Goal: Transaction & Acquisition: Purchase product/service

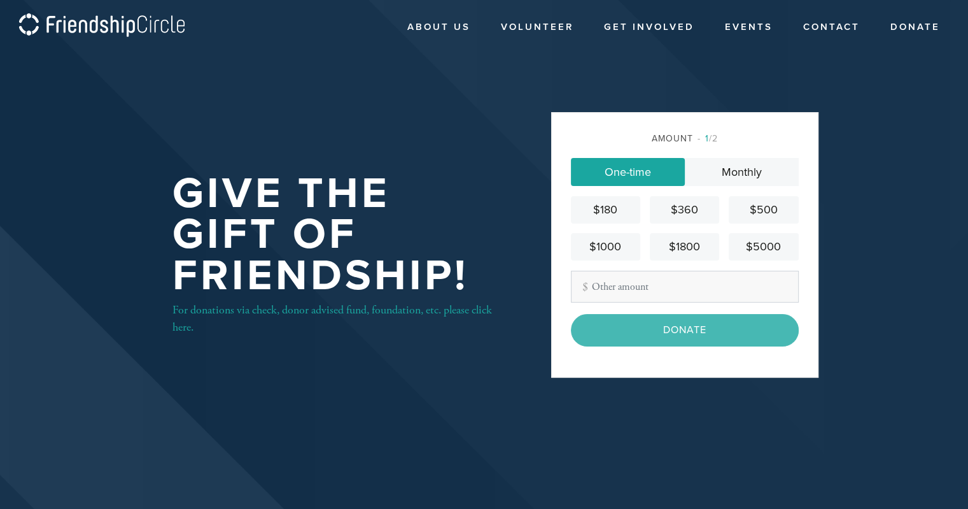
click at [659, 288] on input "Other Amount" at bounding box center [685, 287] width 228 height 32
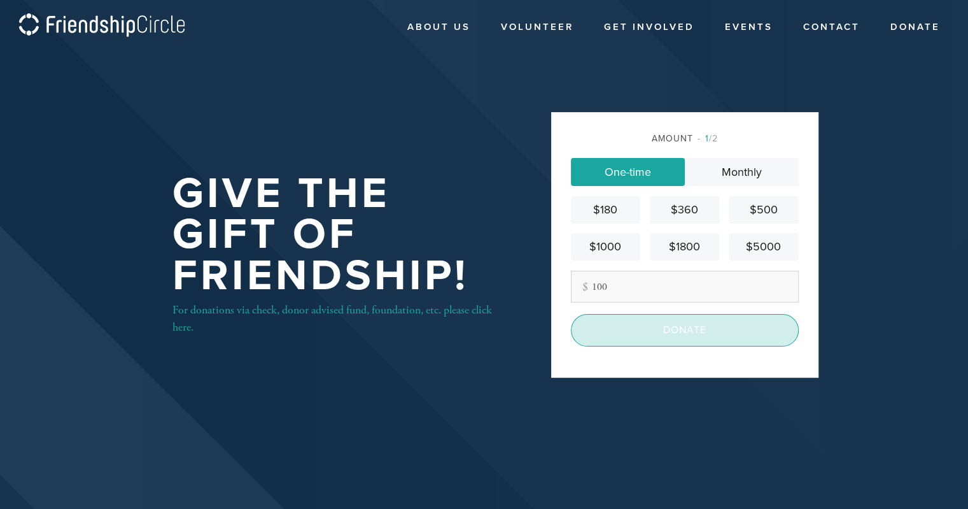
type input "100"
click at [668, 338] on input "Donate" at bounding box center [685, 330] width 228 height 32
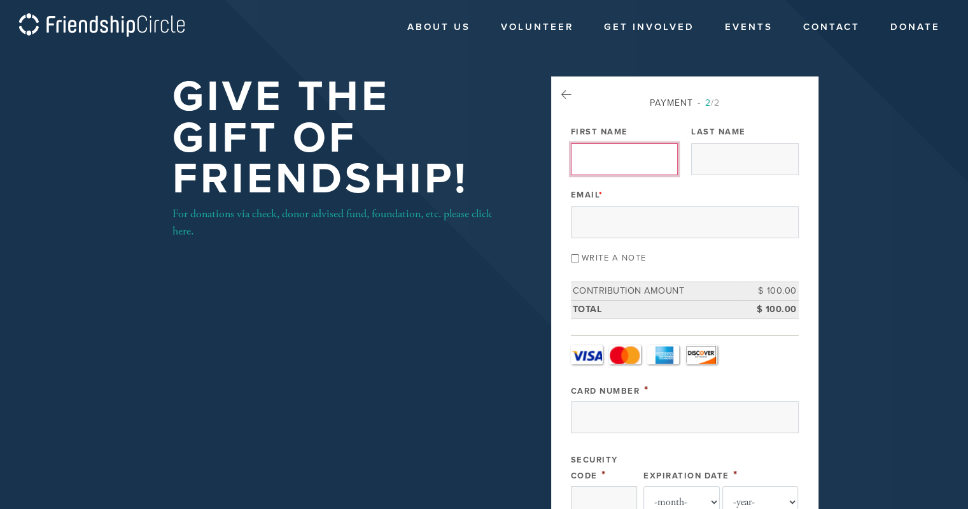
click at [644, 152] on input "First Name" at bounding box center [624, 159] width 107 height 32
type input "E"
type input "[PERSON_NAME]"
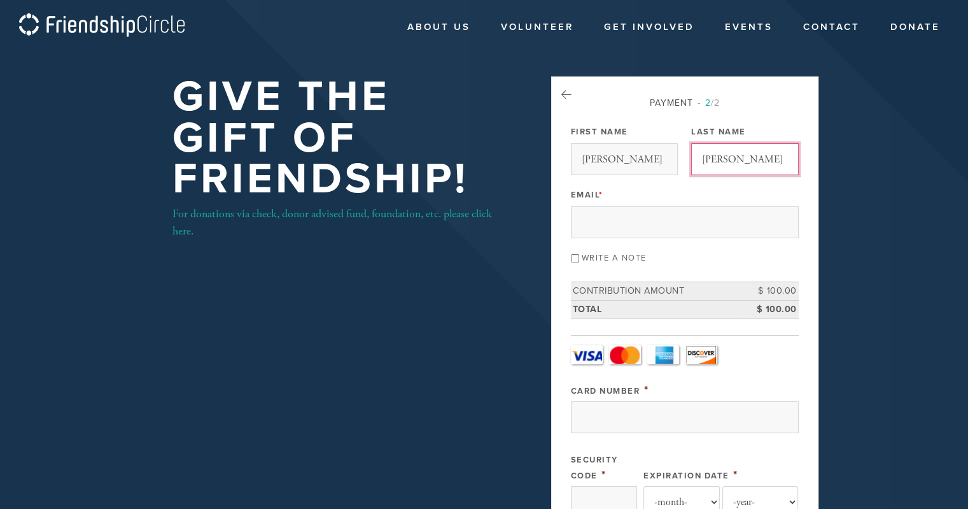
type input "[PERSON_NAME]"
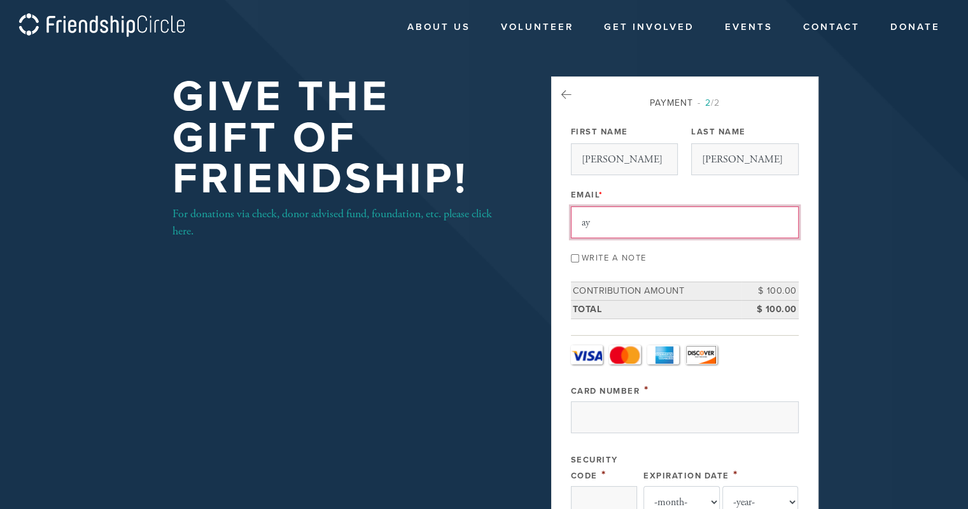
type input "a"
type input "[EMAIL_ADDRESS][DOMAIN_NAME]"
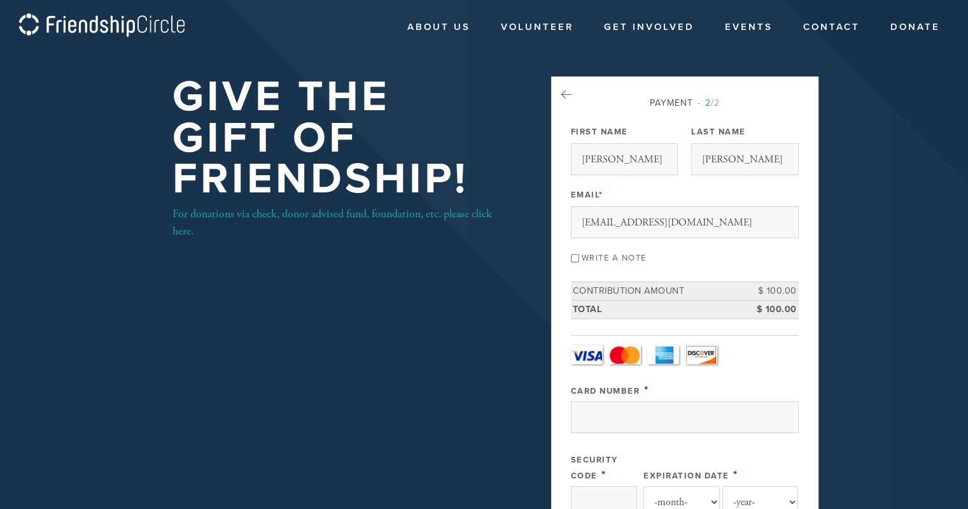
click at [575, 257] on input "Write a note" at bounding box center [575, 258] width 8 height 8
checkbox input "true"
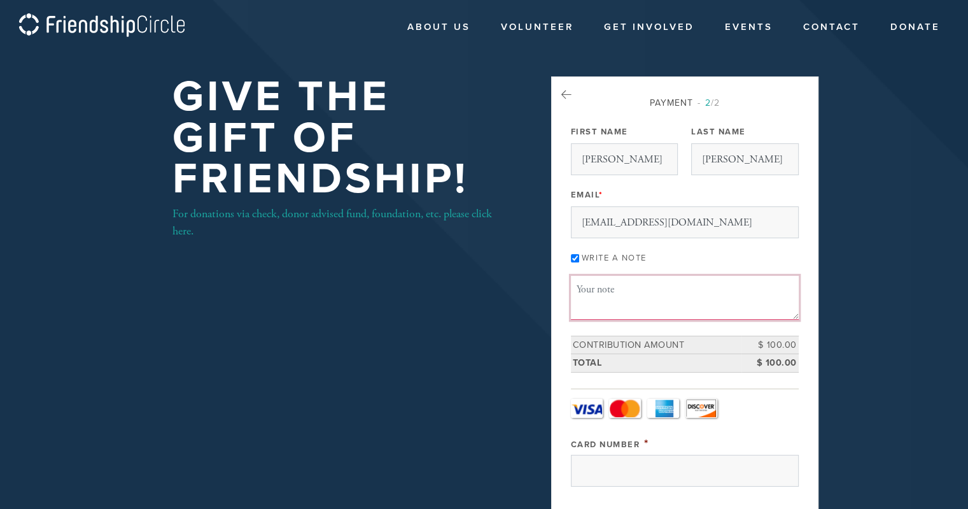
click at [606, 287] on textarea "Message or dedication" at bounding box center [685, 297] width 228 height 43
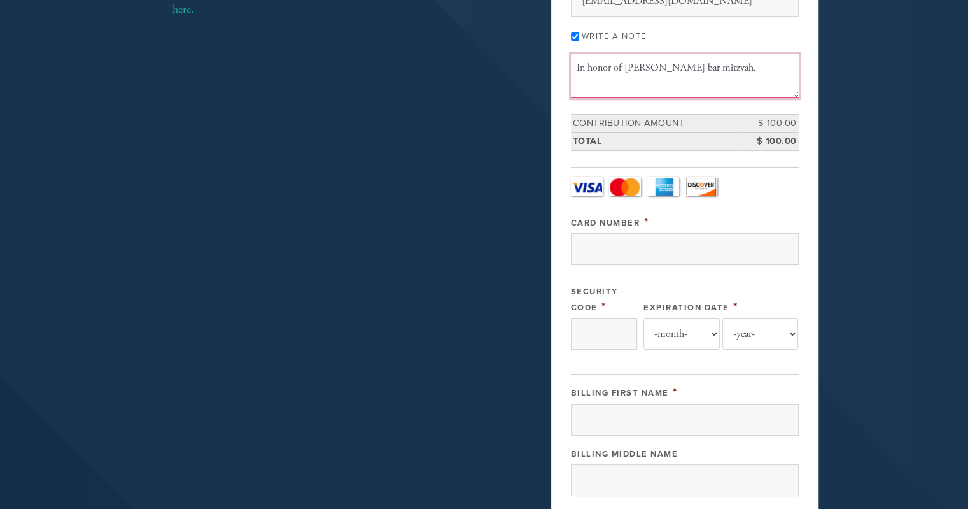
scroll to position [229, 0]
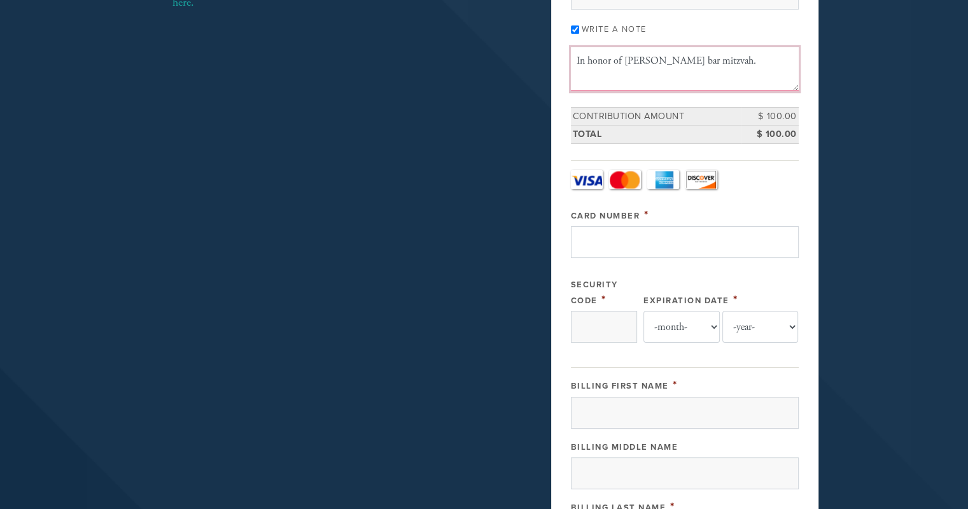
type textarea "In honor of [PERSON_NAME] bar mitzvah."
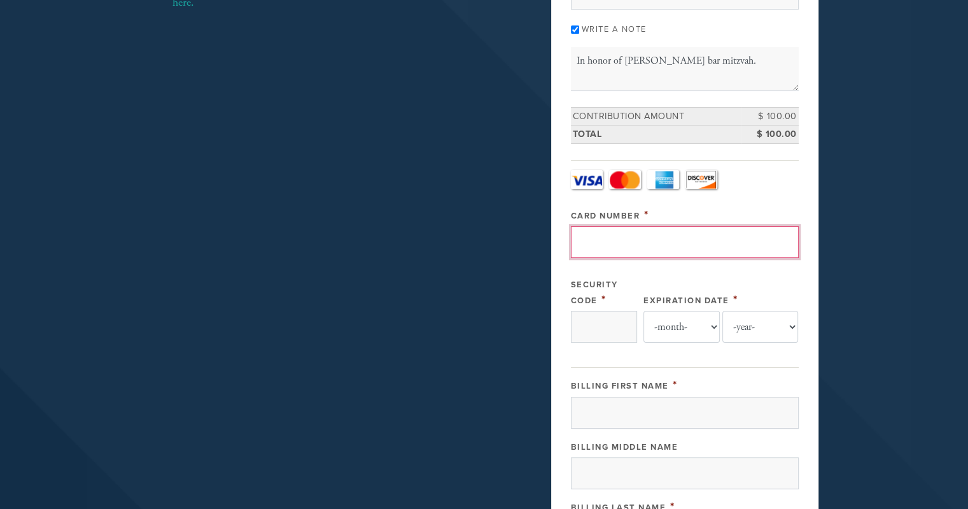
click at [727, 232] on input "Card Number" at bounding box center [685, 242] width 228 height 32
type input "[CREDIT_CARD_NUMBER]"
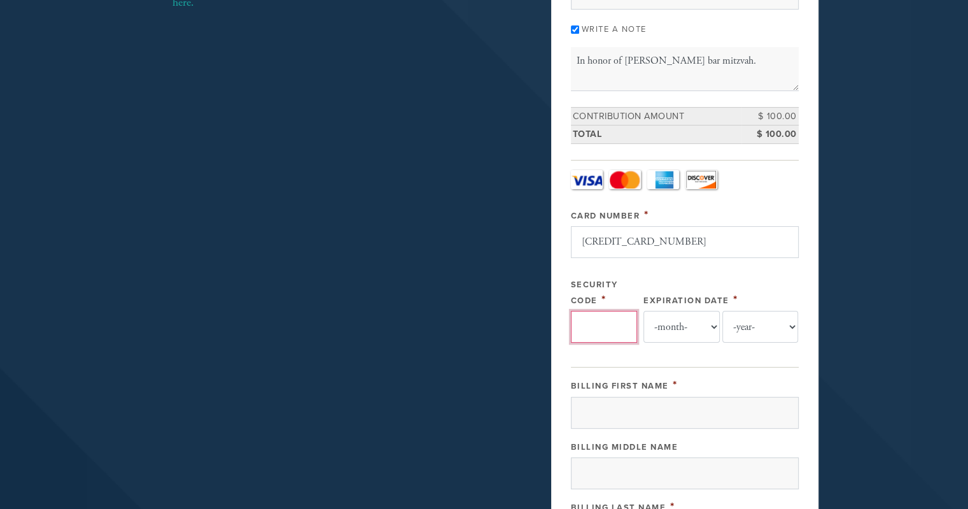
type input "379"
select select "3"
select select "2030"
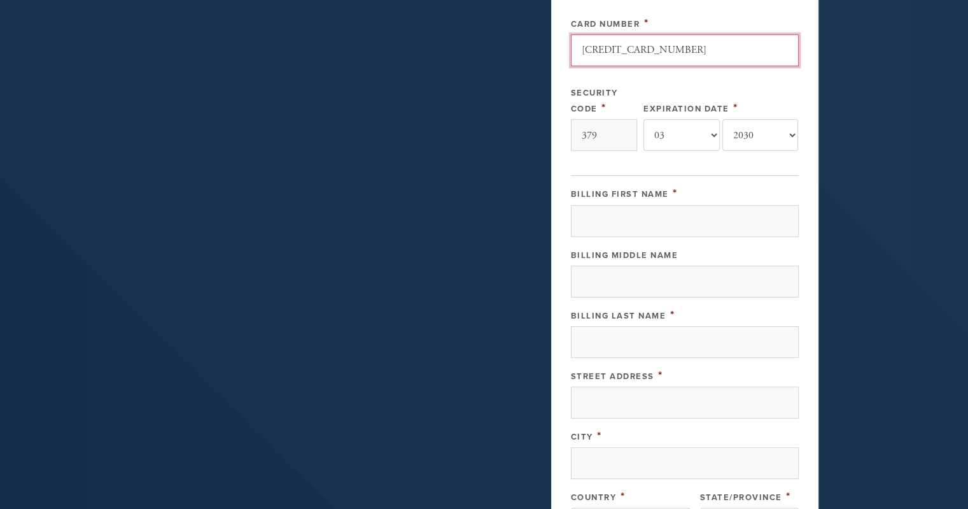
scroll to position [424, 0]
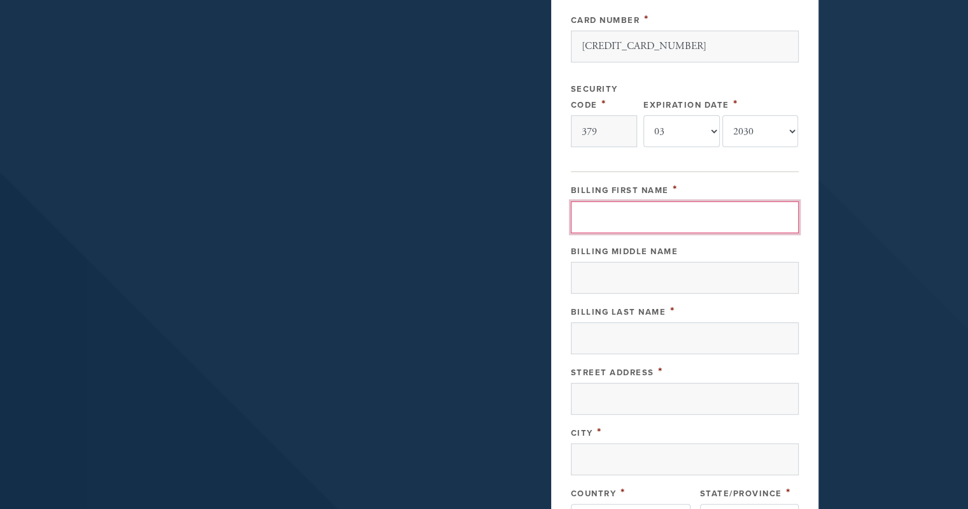
click at [691, 206] on input "Billing First Name" at bounding box center [685, 217] width 228 height 32
type input "Elora"
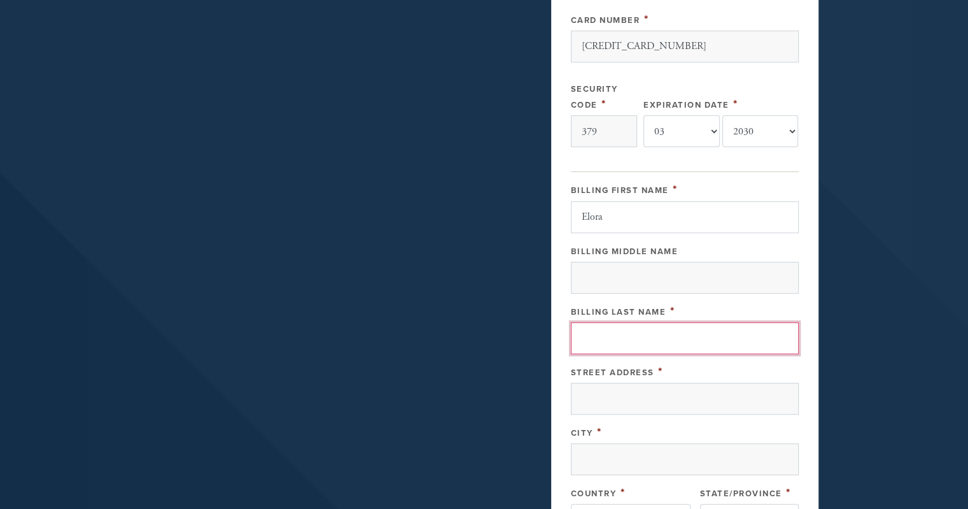
type input "[PERSON_NAME]"
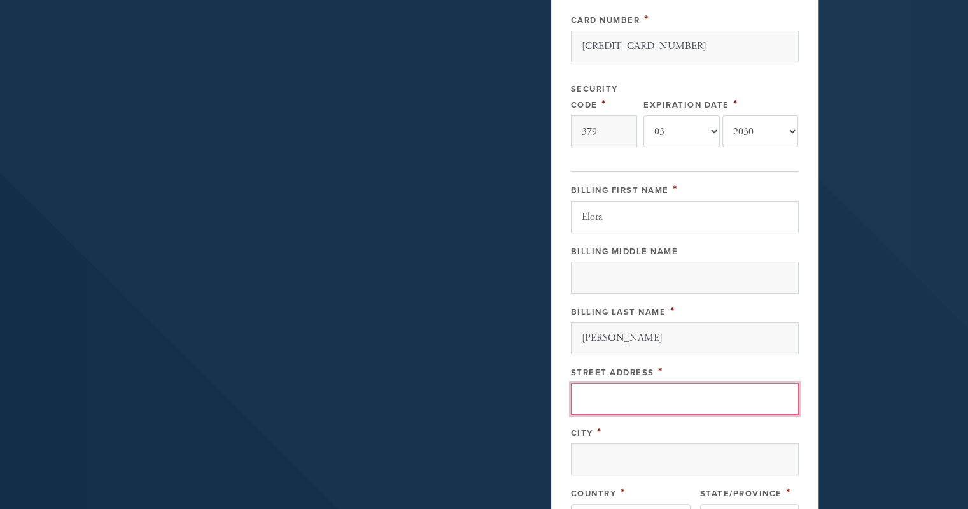
type input "[STREET_ADDRESS]"
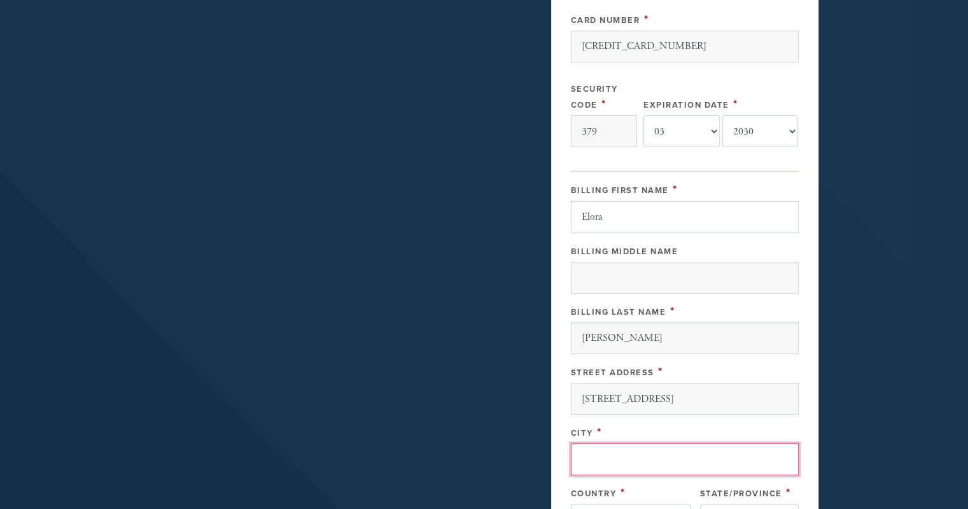
type input "[US_STATE]"
type input "10025-2156"
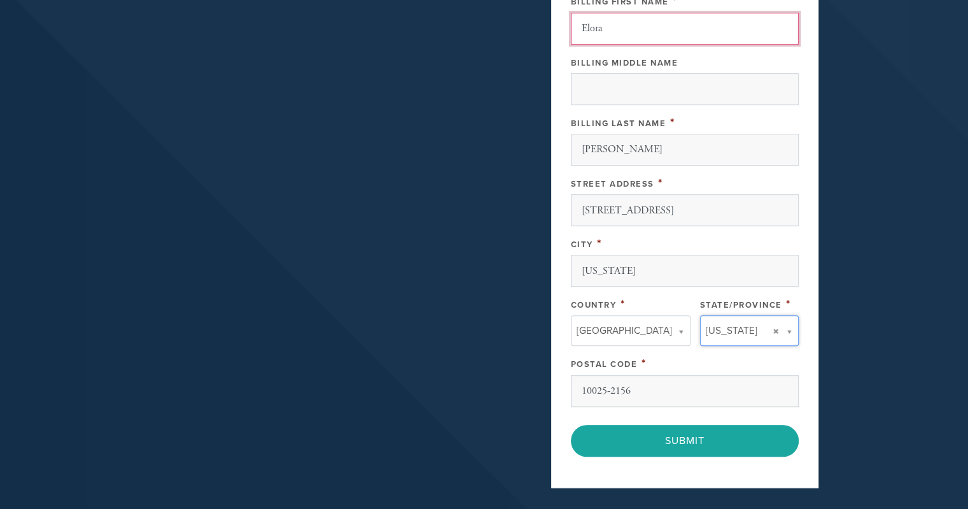
scroll to position [621, 0]
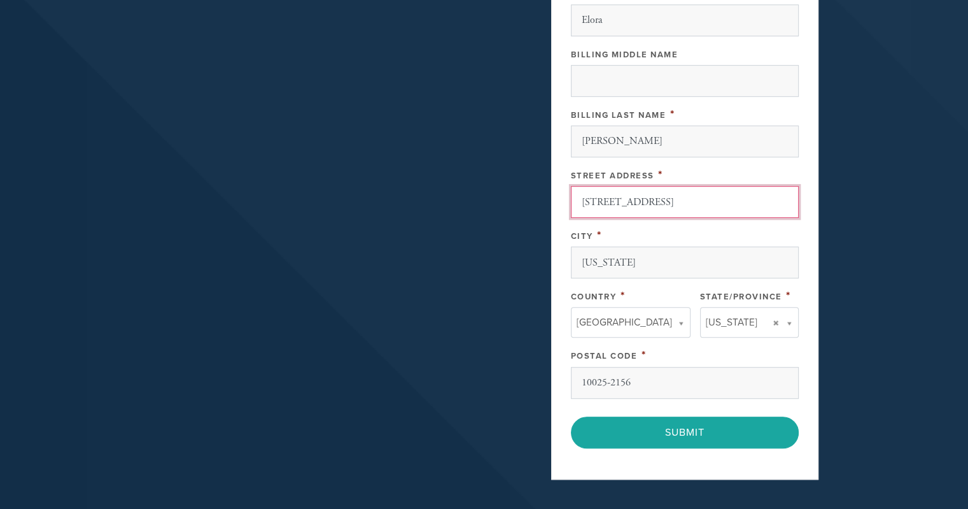
click at [714, 195] on input "[STREET_ADDRESS]" at bounding box center [685, 202] width 228 height 32
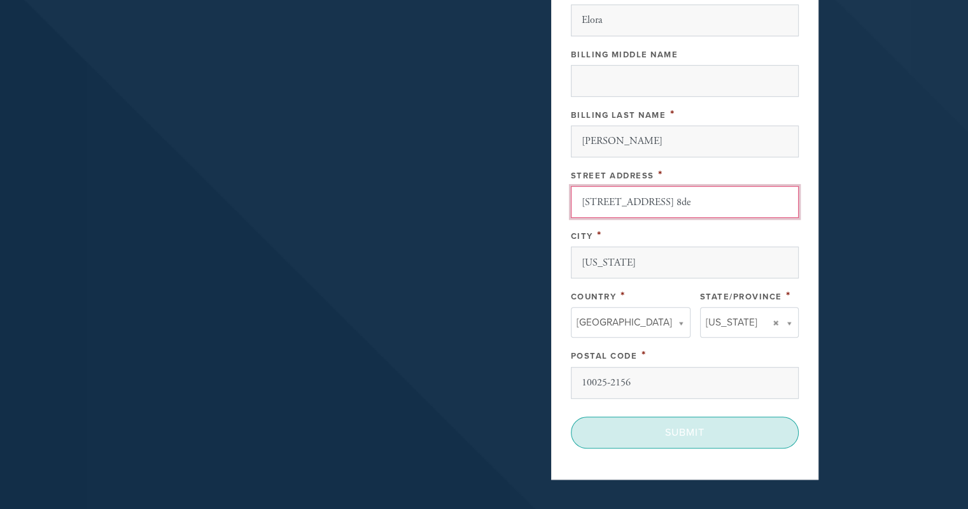
type input "[STREET_ADDRESS] 8de"
click at [690, 423] on input "Submit" at bounding box center [685, 432] width 228 height 32
